Goal: Register for event/course

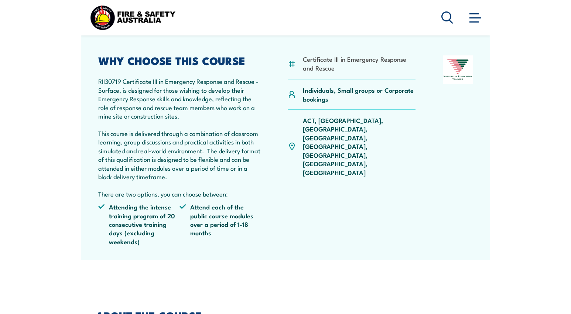
scroll to position [185, 0]
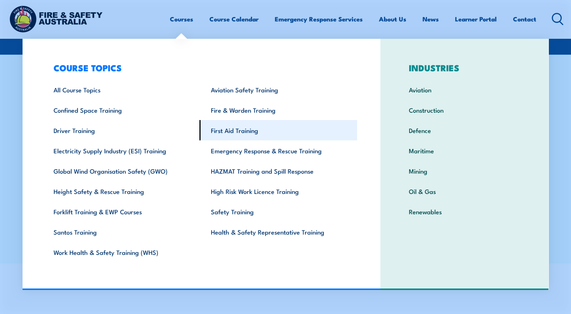
click at [236, 134] on link "First Aid Training" at bounding box center [279, 130] width 158 height 20
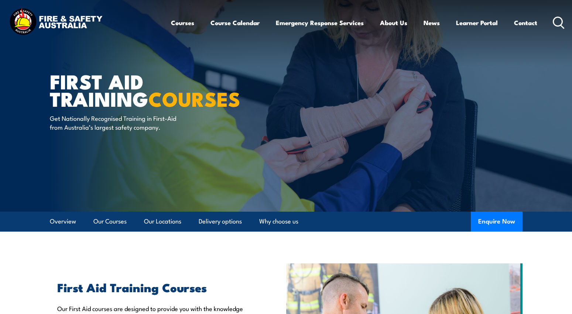
click at [219, 22] on link "Course Calendar" at bounding box center [235, 23] width 49 height 20
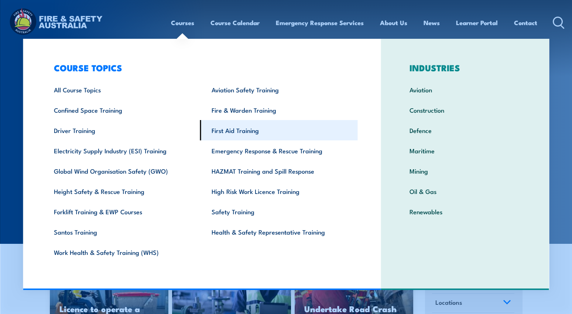
click at [239, 136] on link "First Aid Training" at bounding box center [279, 130] width 158 height 20
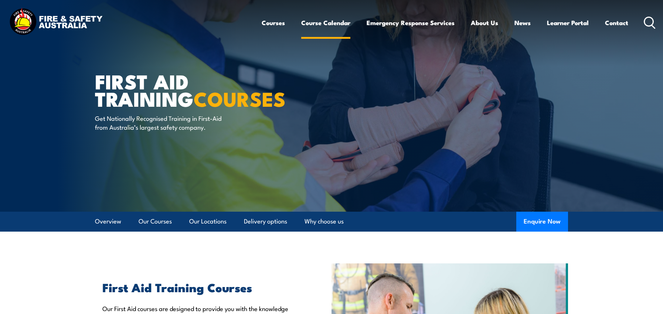
click at [325, 25] on link "Course Calendar" at bounding box center [325, 23] width 49 height 20
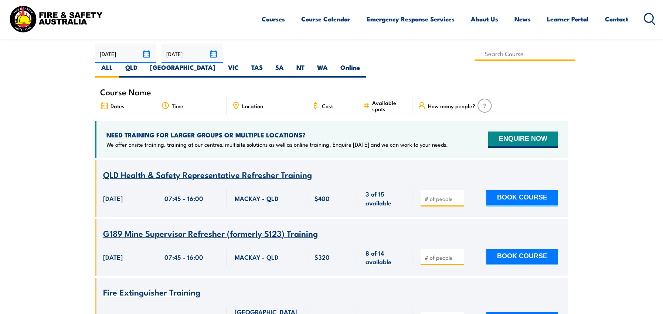
click at [475, 55] on input at bounding box center [525, 54] width 100 height 14
click at [475, 48] on input at bounding box center [525, 54] width 100 height 14
